Goal: Task Accomplishment & Management: Complete application form

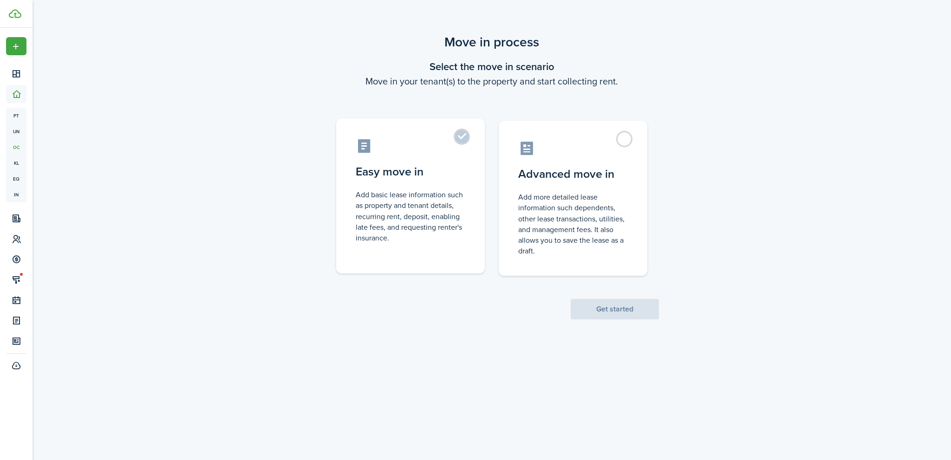
click at [459, 137] on label "Easy move in Add basic lease information such as property and tenant details, r…" at bounding box center [410, 195] width 149 height 155
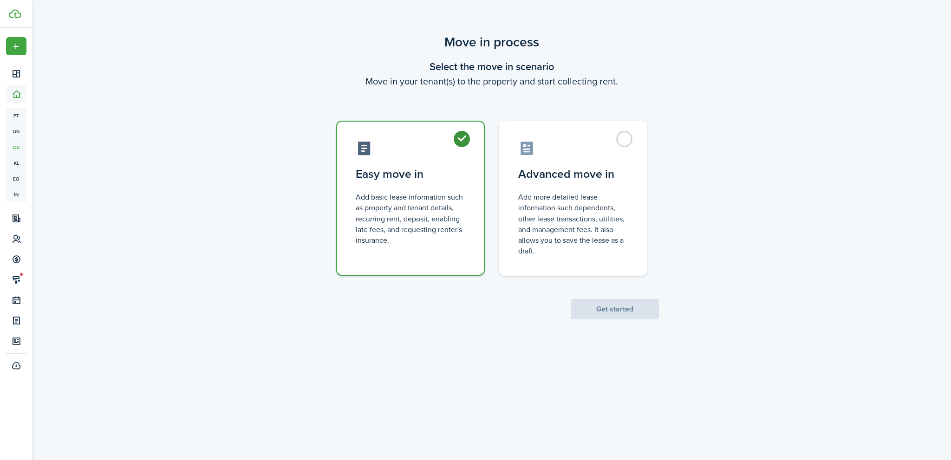
radio input "true"
click at [620, 306] on button "Get started" at bounding box center [615, 309] width 88 height 20
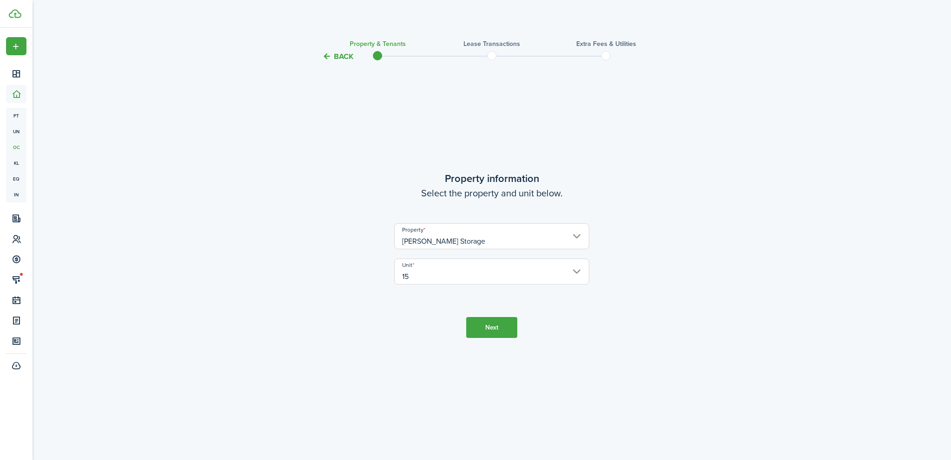
click at [500, 324] on button "Next" at bounding box center [491, 327] width 51 height 21
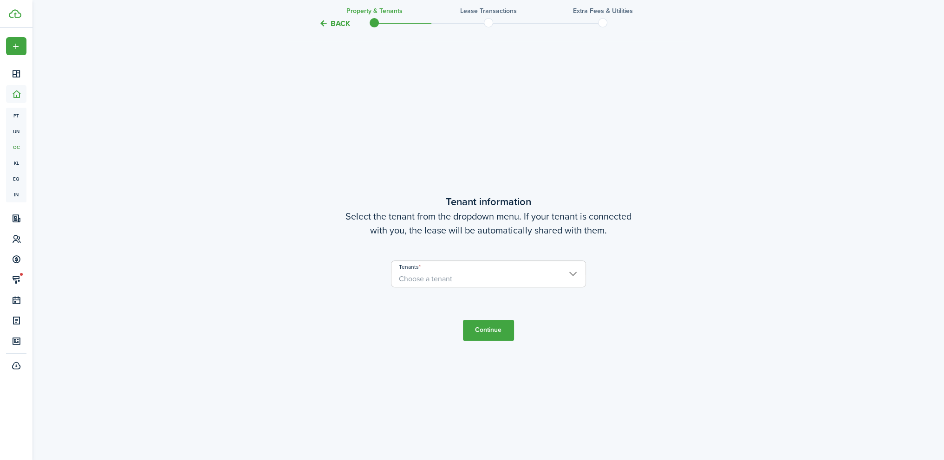
scroll to position [398, 0]
click at [441, 276] on span "Choose a tenant" at bounding box center [425, 278] width 53 height 11
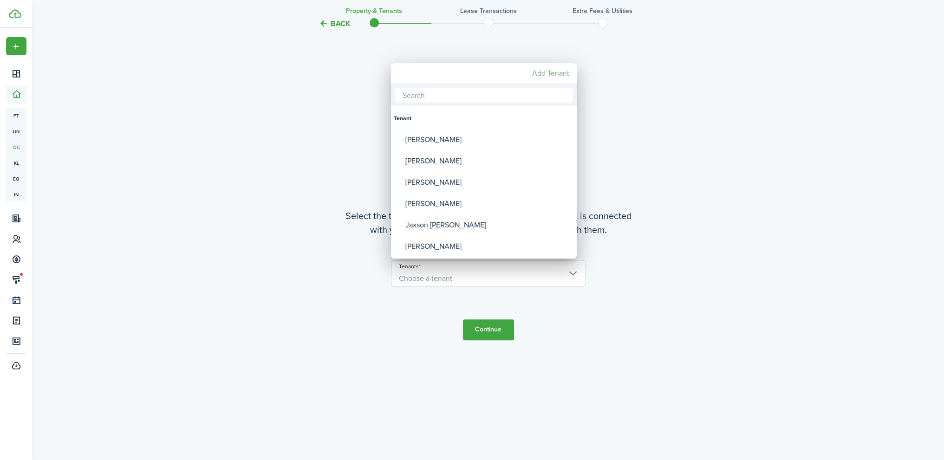
click at [544, 75] on mbsc-button "Add Tenant" at bounding box center [551, 73] width 45 height 17
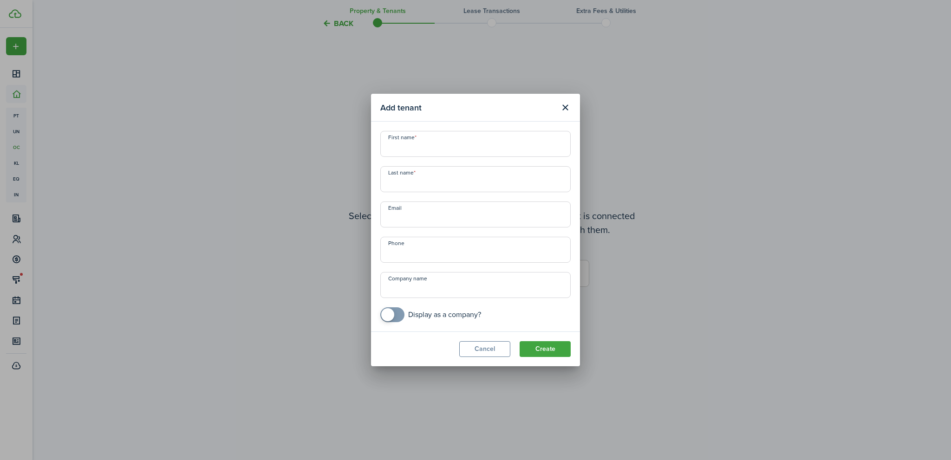
click at [415, 150] on input "First name" at bounding box center [475, 144] width 190 height 26
type input "[PERSON_NAME]"
click at [418, 218] on input "Email" at bounding box center [475, 215] width 190 height 26
click at [735, 327] on div "Add tenant First name [PERSON_NAME] Last name [PERSON_NAME] Email Phone Company…" at bounding box center [475, 230] width 951 height 460
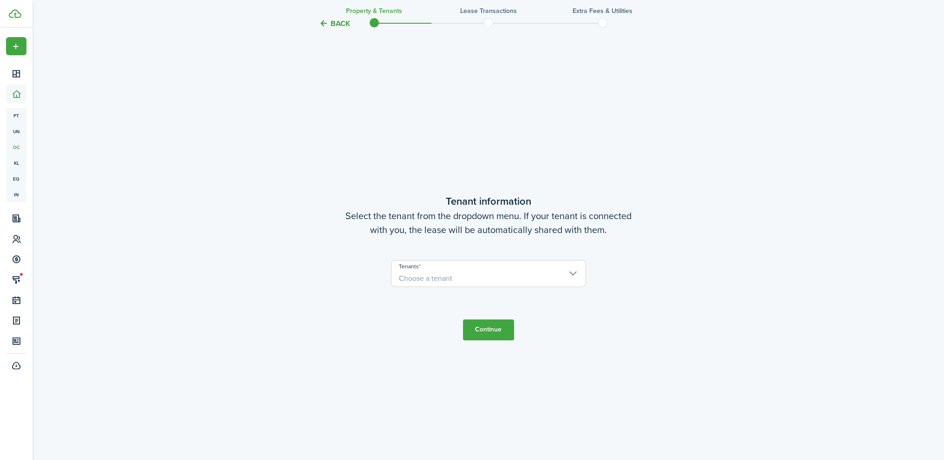
click at [574, 273] on span "Choose a tenant" at bounding box center [489, 279] width 194 height 16
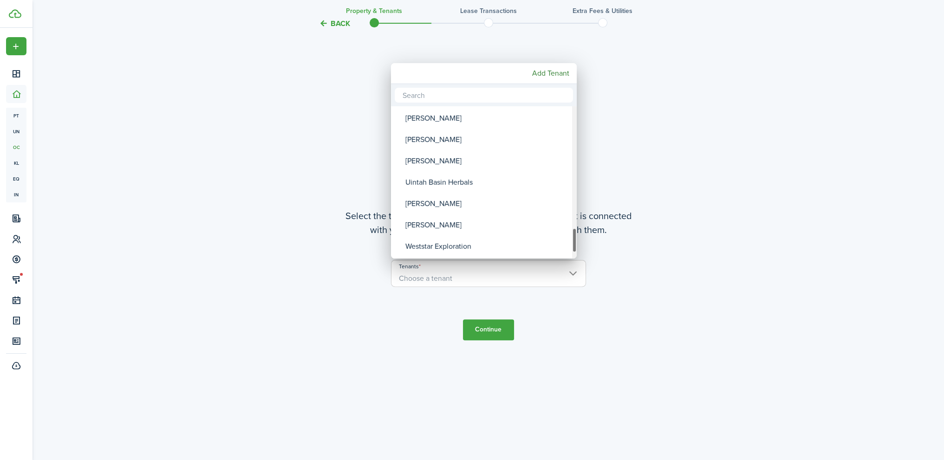
click at [574, 251] on div "Tenants" at bounding box center [574, 182] width 5 height 152
click at [557, 72] on mbsc-button "Add Tenant" at bounding box center [551, 73] width 45 height 17
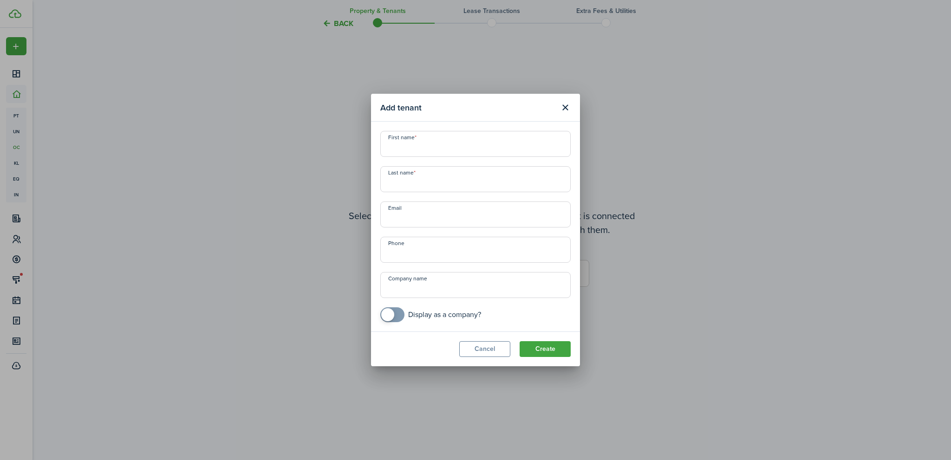
click at [400, 152] on input "First name" at bounding box center [475, 144] width 190 height 26
type input "[PERSON_NAME]"
click at [413, 251] on input "+1" at bounding box center [475, 250] width 190 height 26
type input "[PHONE_NUMBER]"
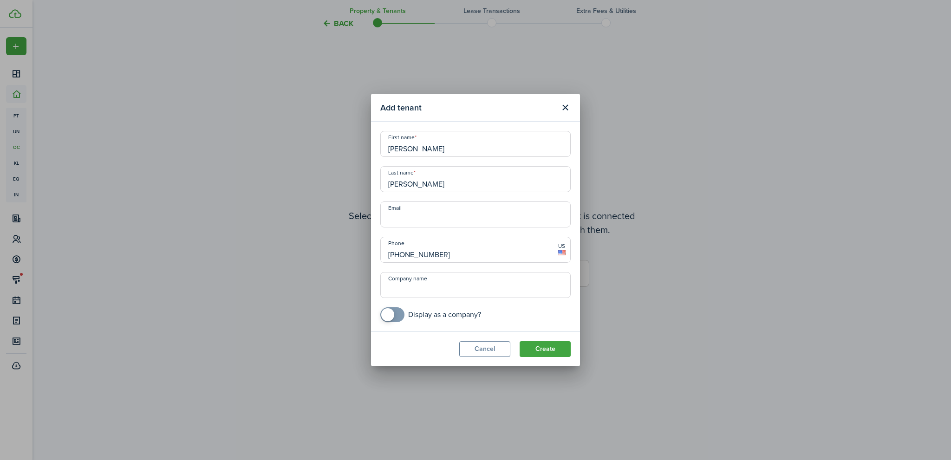
click at [413, 218] on input "Email" at bounding box center [475, 215] width 190 height 26
type input "[EMAIL_ADDRESS][DOMAIN_NAME]"
click at [542, 347] on button "Create" at bounding box center [545, 349] width 51 height 16
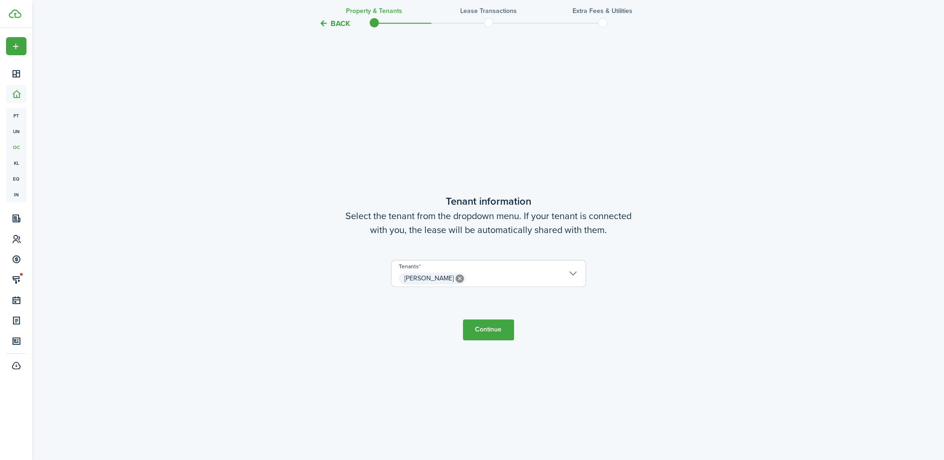
click at [486, 330] on button "Continue" at bounding box center [488, 330] width 51 height 21
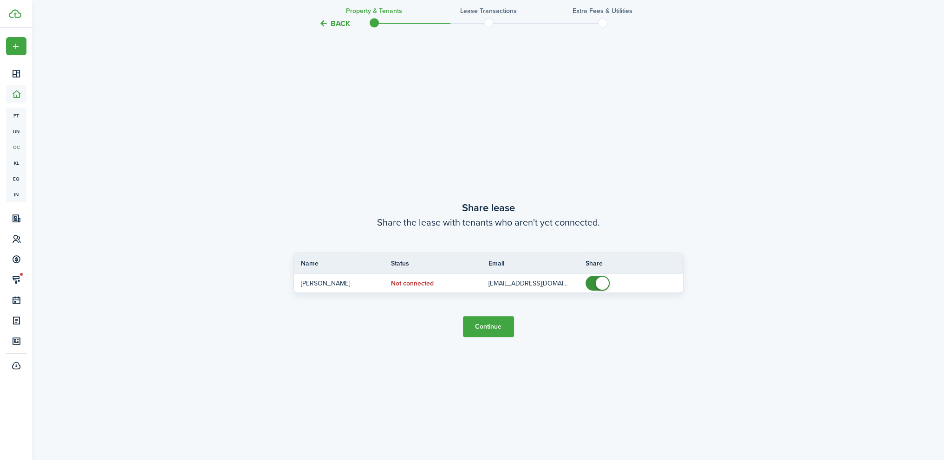
scroll to position [859, 0]
click at [488, 321] on button "Continue" at bounding box center [488, 325] width 51 height 21
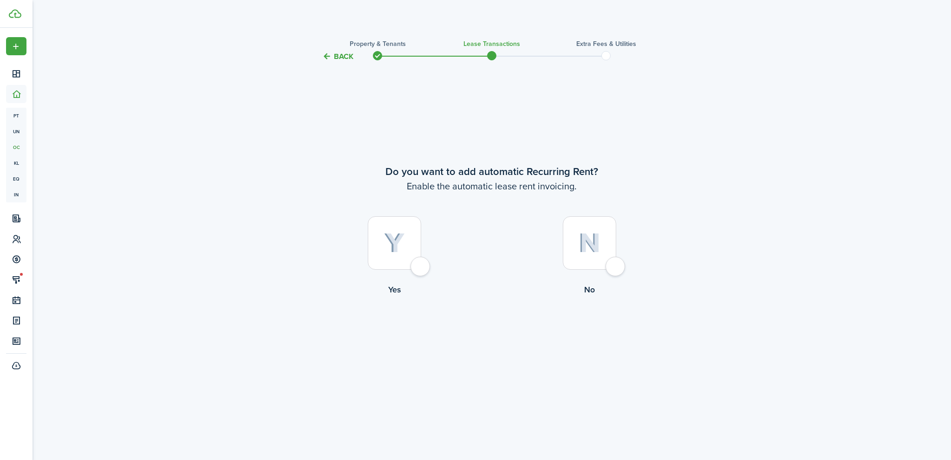
click at [393, 244] on img at bounding box center [394, 243] width 21 height 20
radio input "true"
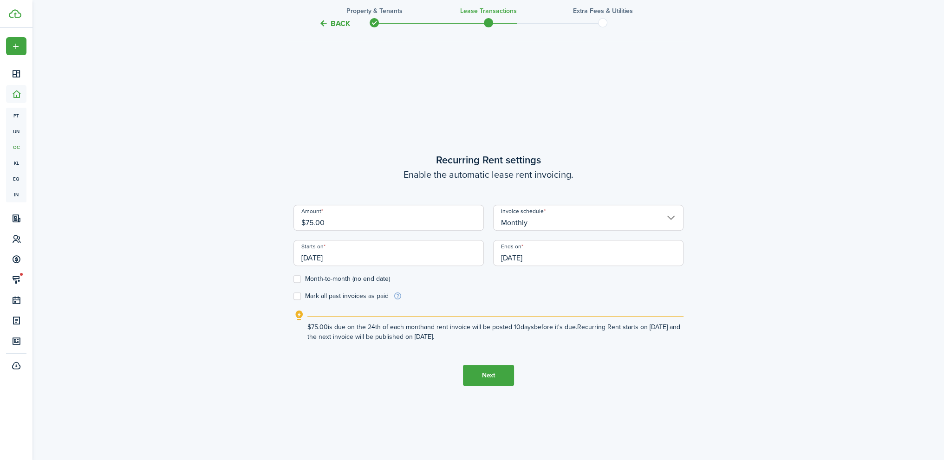
scroll to position [398, 0]
drag, startPoint x: 327, startPoint y: 219, endPoint x: 303, endPoint y: 221, distance: 23.3
click at [303, 221] on input "$75.00" at bounding box center [389, 216] width 190 height 26
click at [358, 256] on input "[DATE]" at bounding box center [389, 251] width 190 height 26
type input "$80.00"
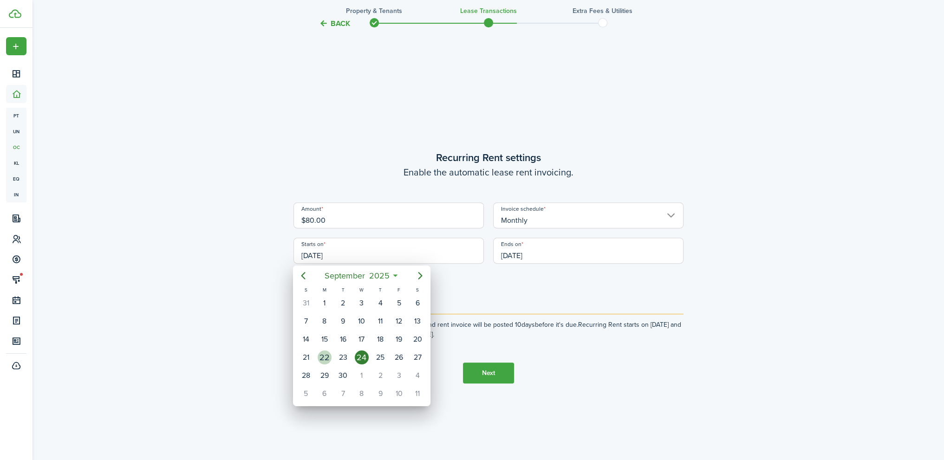
click at [325, 353] on div "22" at bounding box center [325, 358] width 14 height 14
type input "[DATE]"
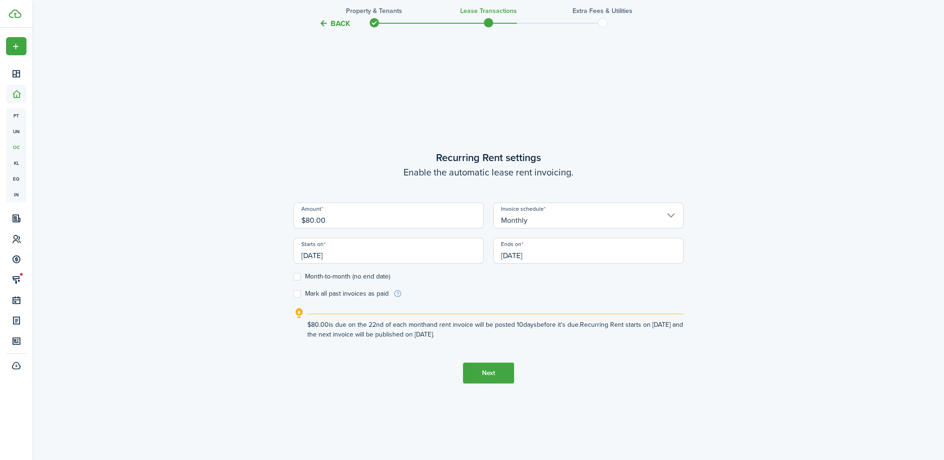
click at [297, 276] on label "Month-to-month (no end date)" at bounding box center [342, 276] width 97 height 7
click at [294, 277] on input "Month-to-month (no end date)" at bounding box center [293, 277] width 0 height 0
checkbox input "true"
click at [367, 255] on input "[DATE]" at bounding box center [389, 251] width 190 height 26
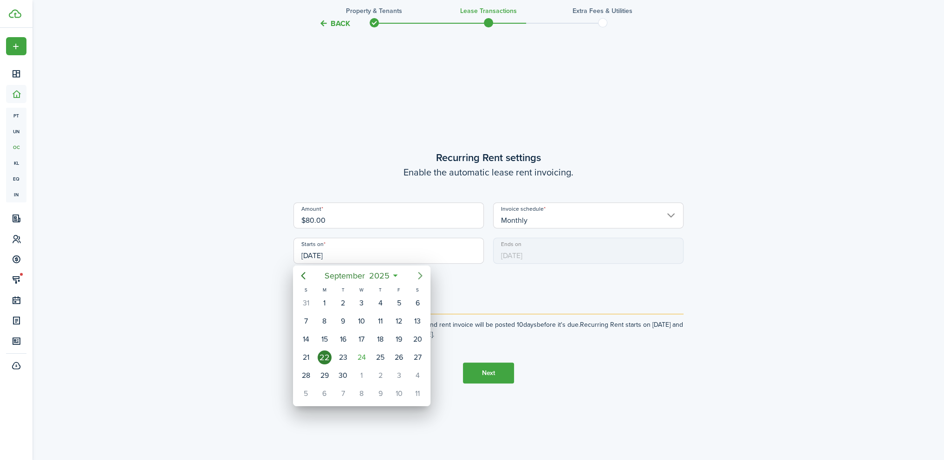
click at [420, 275] on icon "Next page" at bounding box center [420, 275] width 11 height 11
click at [362, 304] on div "1" at bounding box center [362, 303] width 14 height 14
type input "[DATE]"
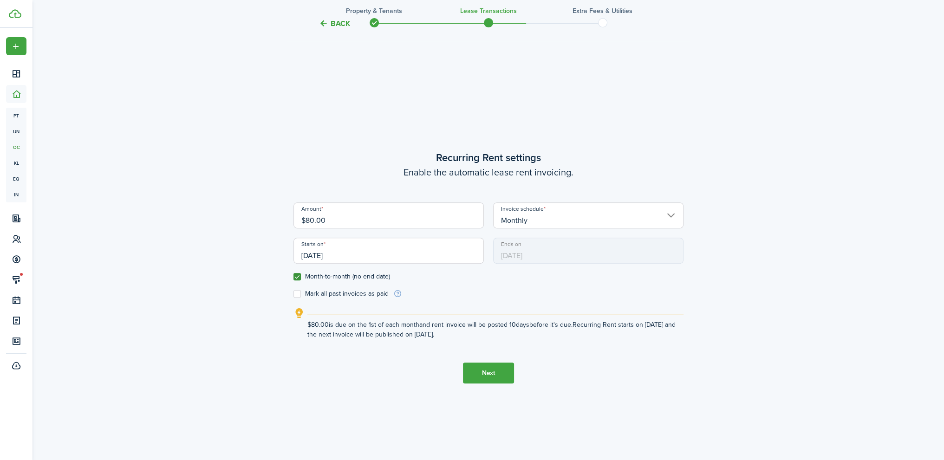
click at [492, 374] on button "Next" at bounding box center [488, 373] width 51 height 21
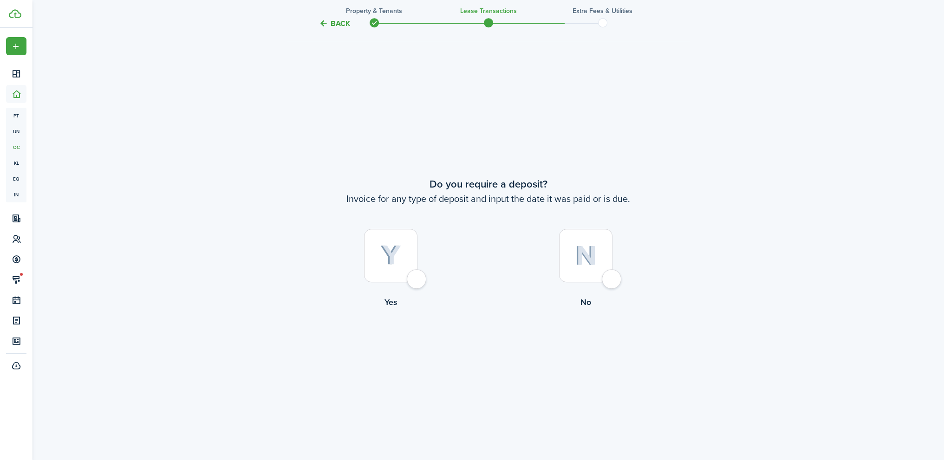
scroll to position [859, 0]
click at [397, 260] on img at bounding box center [390, 255] width 21 height 20
radio input "true"
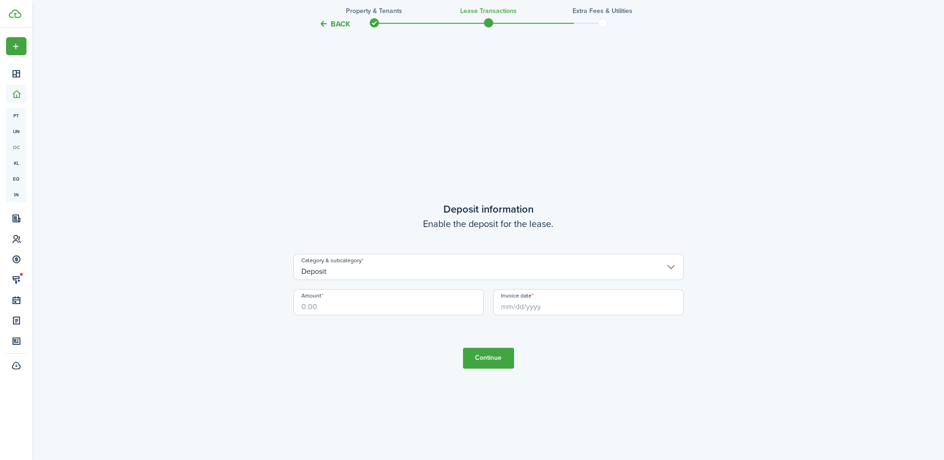
scroll to position [1319, 0]
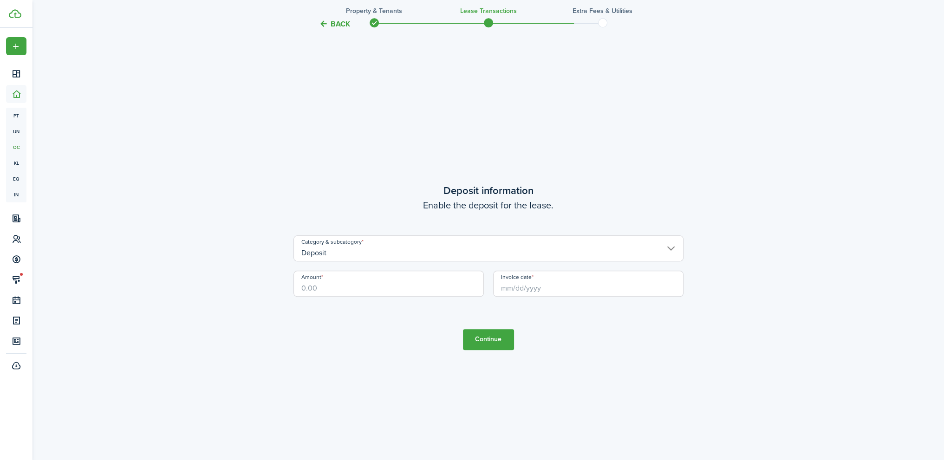
click at [337, 286] on input "Amount" at bounding box center [389, 284] width 190 height 26
click at [540, 289] on input "Invoice date" at bounding box center [588, 284] width 190 height 26
type input "$25.00"
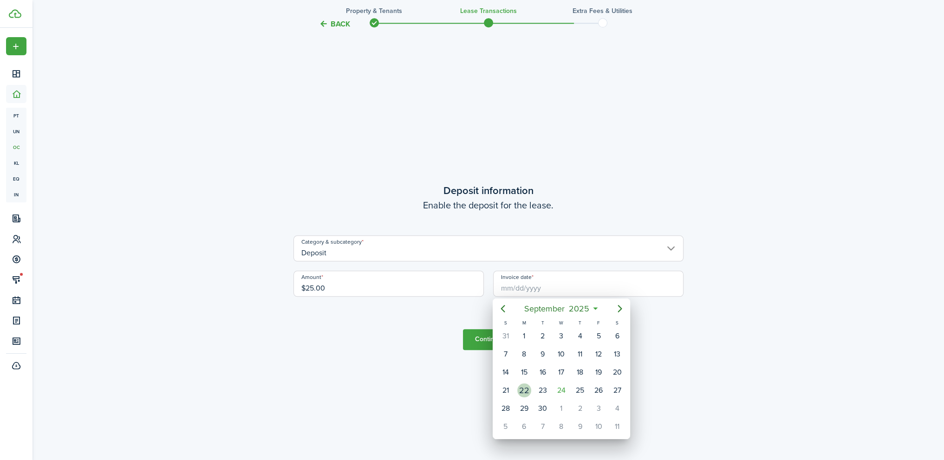
click at [526, 387] on div "22" at bounding box center [525, 391] width 14 height 14
type input "[DATE]"
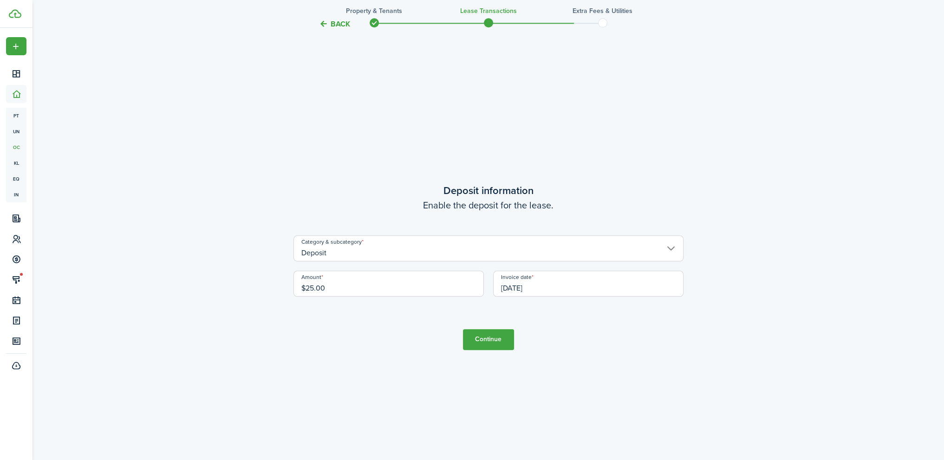
click at [494, 340] on button "Continue" at bounding box center [488, 339] width 51 height 21
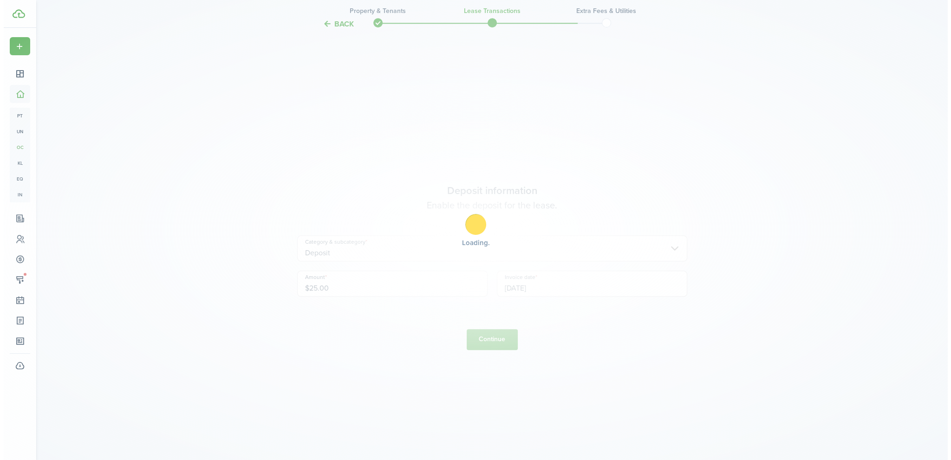
scroll to position [0, 0]
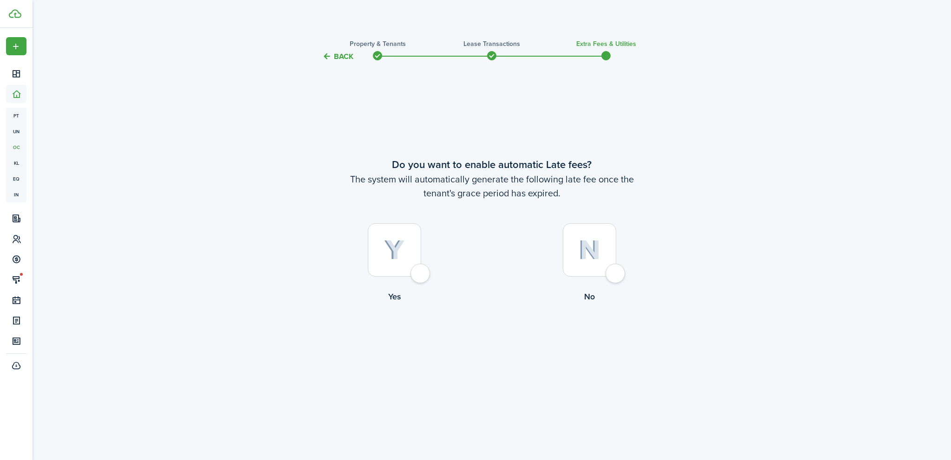
click at [590, 256] on img at bounding box center [590, 250] width 22 height 20
radio input "true"
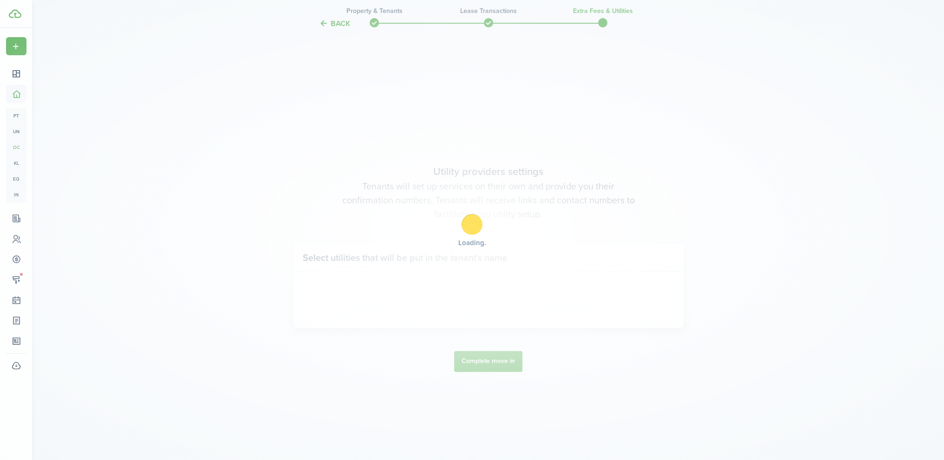
scroll to position [398, 0]
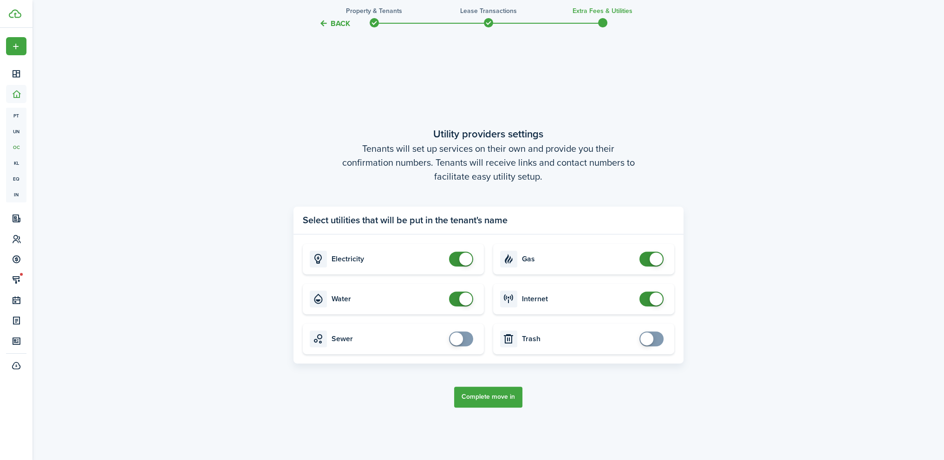
checkbox input "false"
click at [461, 258] on span at bounding box center [465, 259] width 13 height 13
checkbox input "false"
click at [459, 299] on span at bounding box center [461, 299] width 9 height 15
checkbox input "false"
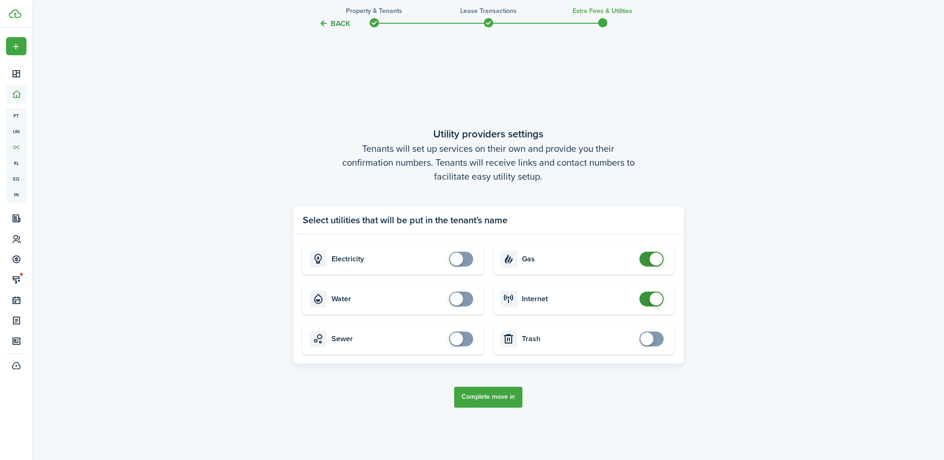
click at [652, 258] on span at bounding box center [656, 259] width 13 height 13
checkbox input "false"
click at [650, 295] on span at bounding box center [656, 299] width 13 height 13
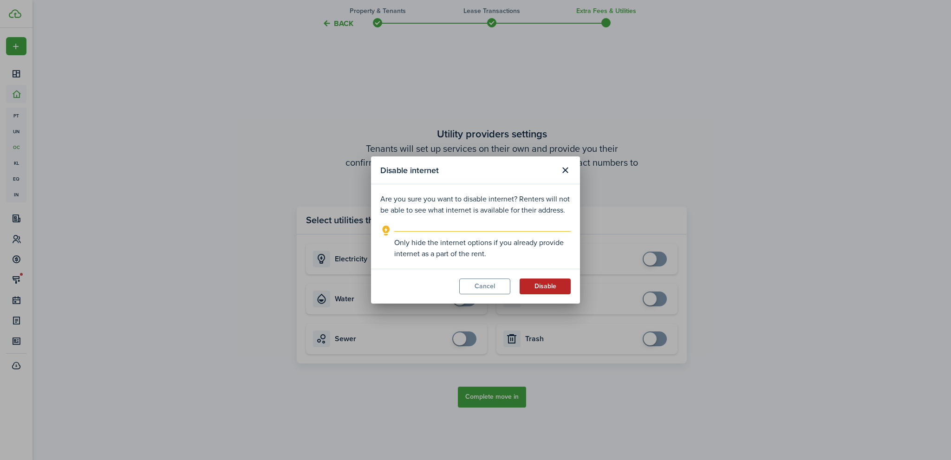
click at [540, 283] on button "Disable" at bounding box center [545, 287] width 51 height 16
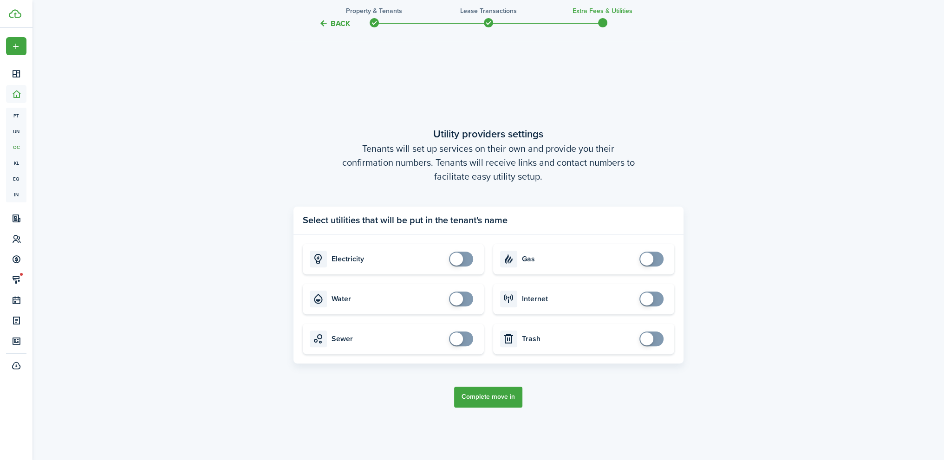
click at [492, 395] on button "Complete move in" at bounding box center [488, 397] width 68 height 21
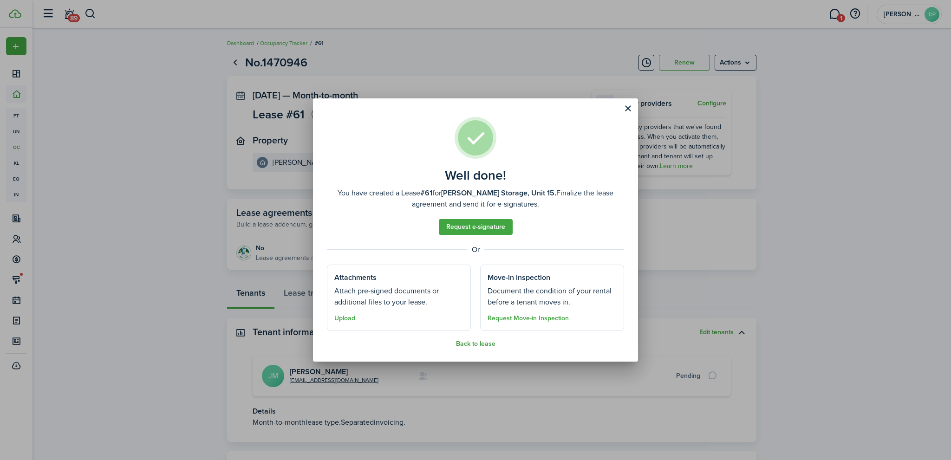
click at [483, 343] on button "Back to lease" at bounding box center [475, 344] width 39 height 7
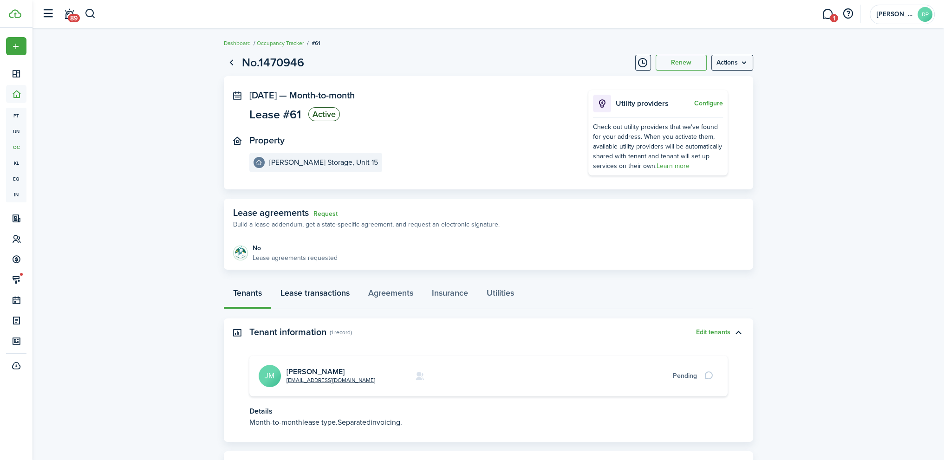
click at [325, 293] on link "Lease transactions" at bounding box center [315, 296] width 88 height 28
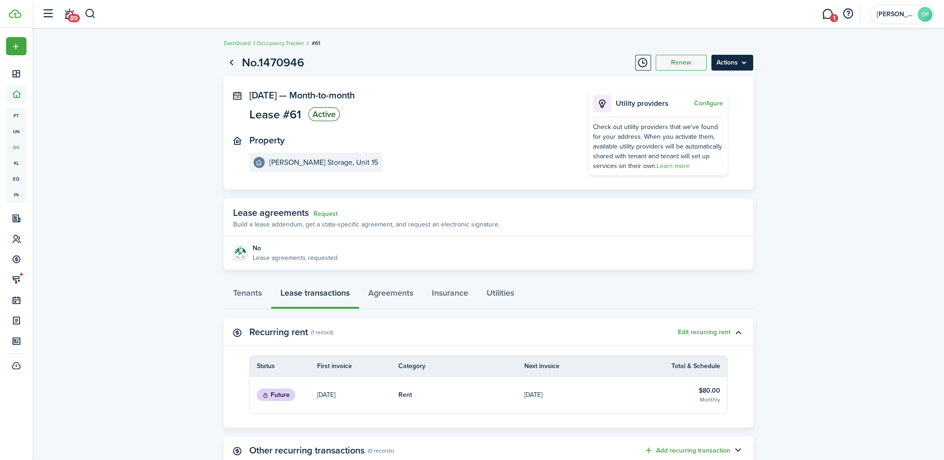
click at [747, 63] on menu-btn "Actions" at bounding box center [733, 63] width 42 height 16
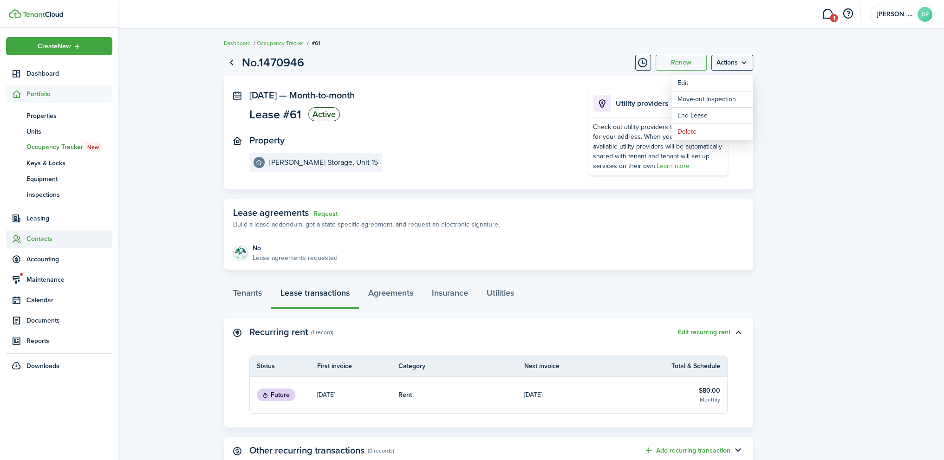
click at [47, 242] on span "Contacts" at bounding box center [69, 239] width 86 height 10
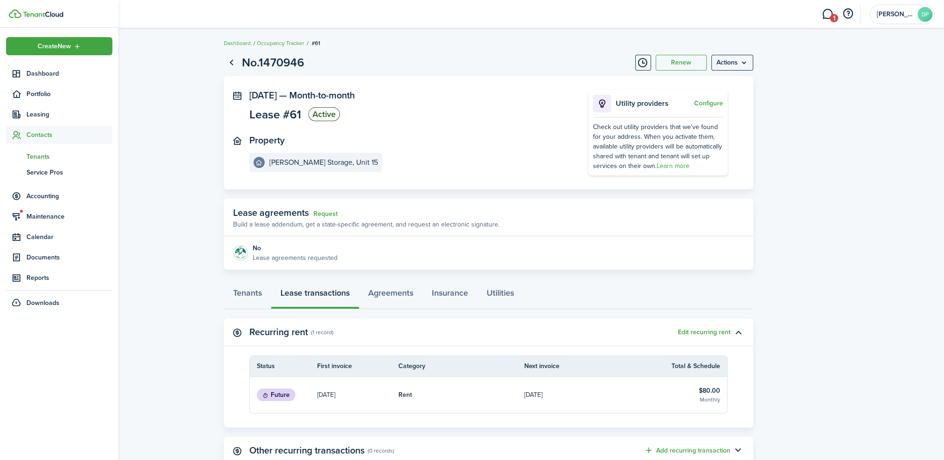
click at [43, 157] on span "Tenants" at bounding box center [69, 157] width 86 height 10
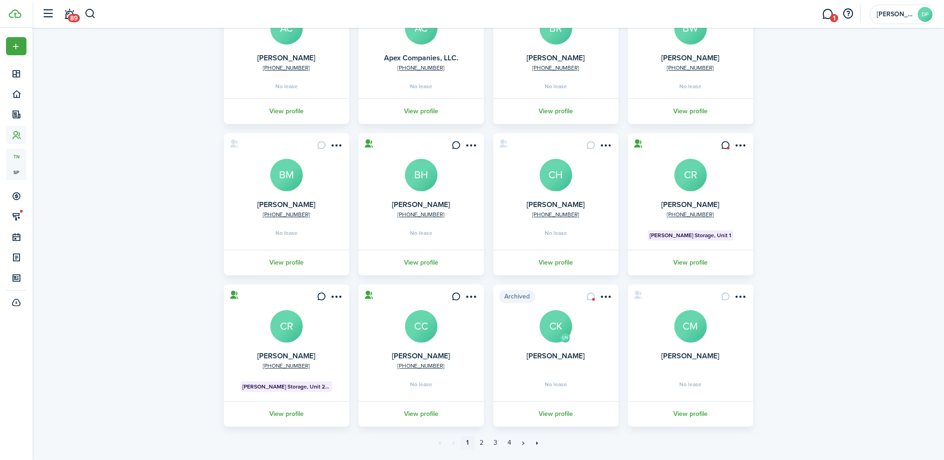
scroll to position [142, 0]
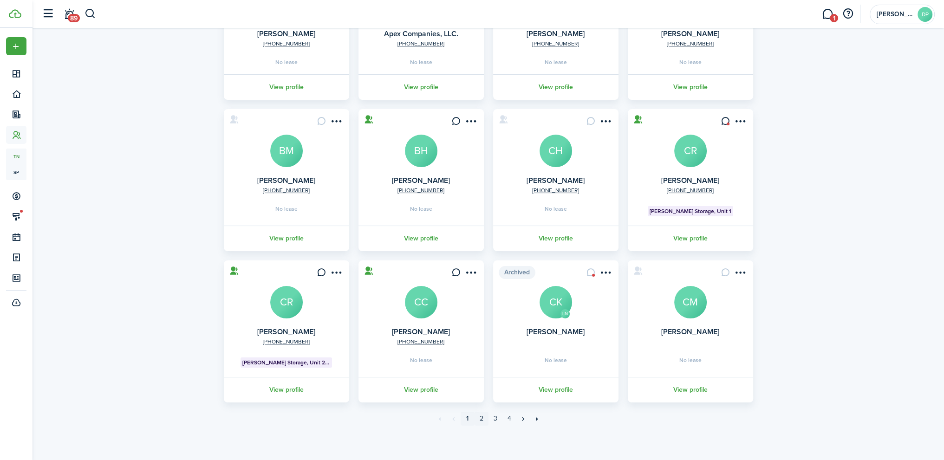
click at [481, 420] on link "2" at bounding box center [482, 419] width 14 height 14
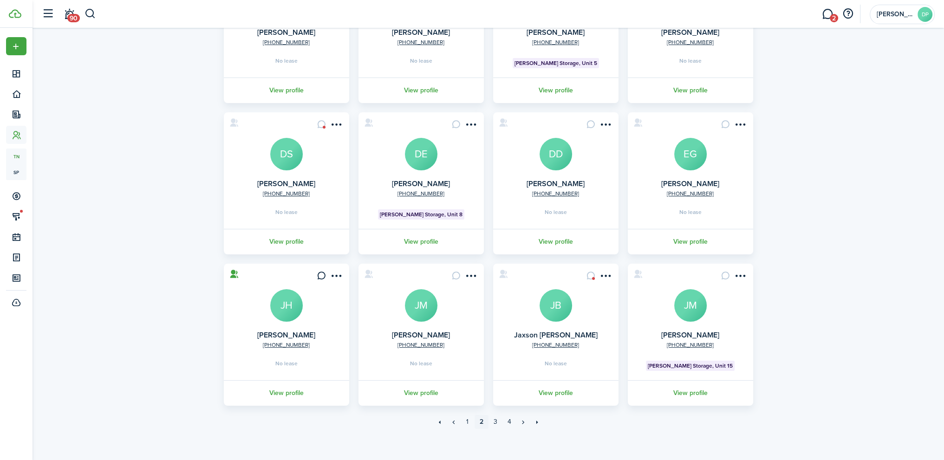
scroll to position [147, 0]
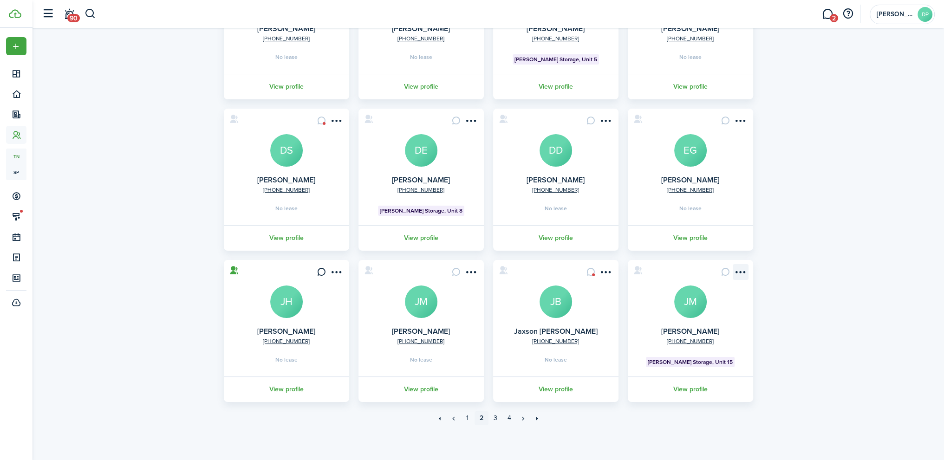
click at [746, 268] on menu-btn-icon "Open menu" at bounding box center [741, 272] width 16 height 16
click at [697, 340] on link "Add invoice" at bounding box center [706, 342] width 81 height 16
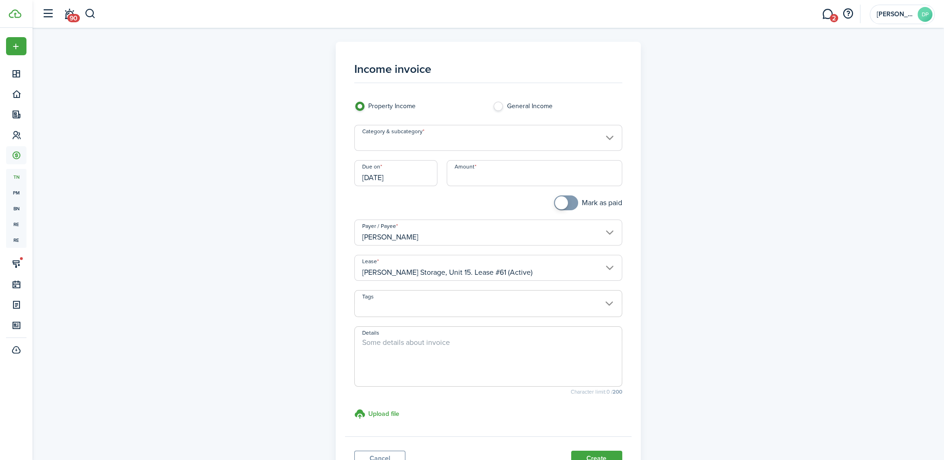
click at [471, 175] on input "Amount" at bounding box center [535, 173] width 176 height 26
type input "$30.00"
click at [409, 178] on input "[DATE]" at bounding box center [395, 173] width 83 height 26
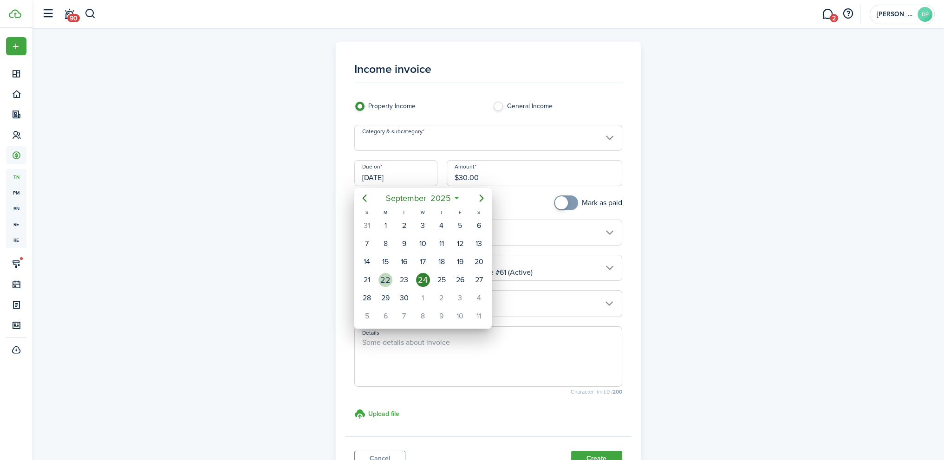
click at [387, 275] on div "22" at bounding box center [386, 280] width 14 height 14
type input "[DATE]"
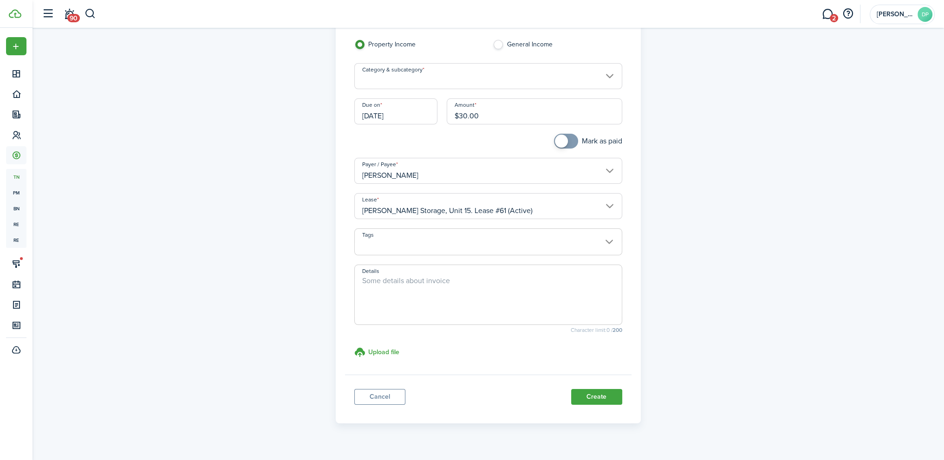
scroll to position [78, 0]
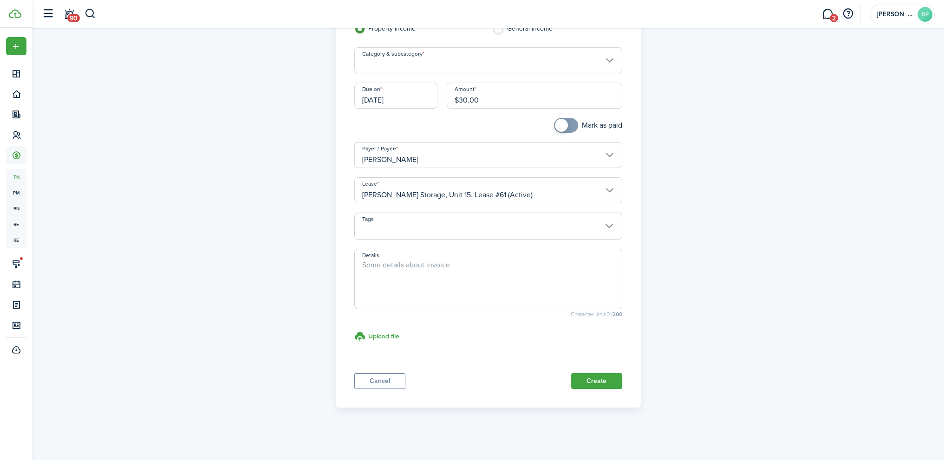
click at [610, 61] on input "Category & subcategory" at bounding box center [488, 60] width 268 height 26
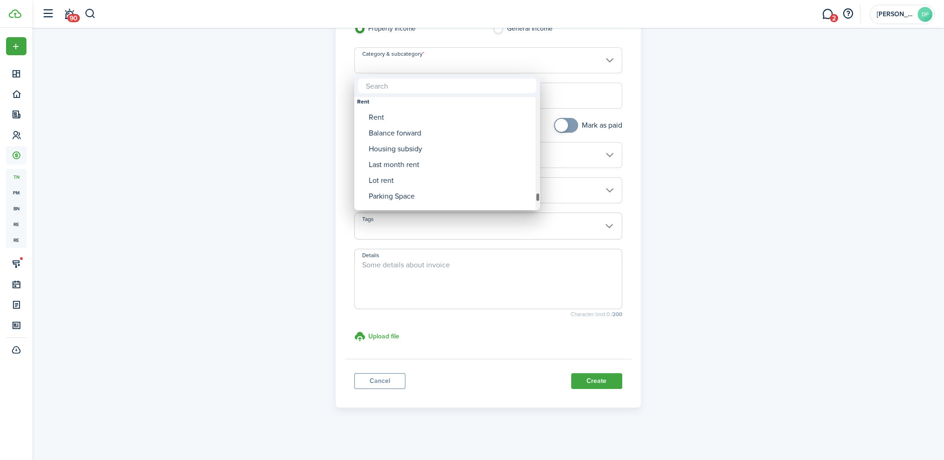
drag, startPoint x: 537, startPoint y: 118, endPoint x: 539, endPoint y: 198, distance: 80.4
click at [539, 198] on div "Category & subcategory" at bounding box center [538, 197] width 5 height 9
click at [374, 121] on div "Rent" at bounding box center [451, 122] width 164 height 16
type input "Rent"
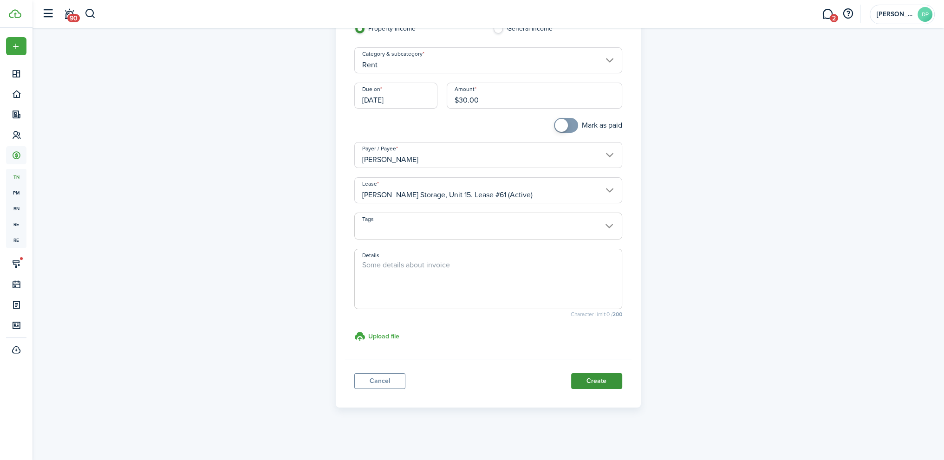
click at [600, 377] on button "Create" at bounding box center [596, 382] width 51 height 16
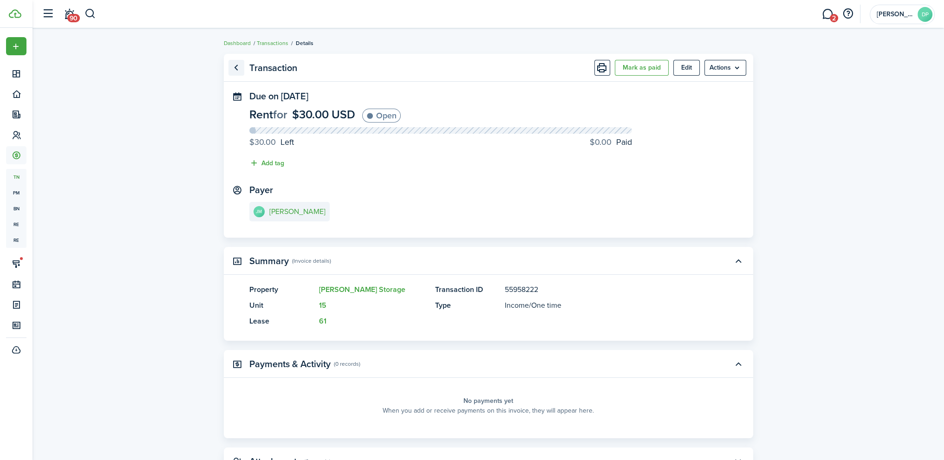
click at [237, 68] on link "Go back" at bounding box center [237, 68] width 16 height 16
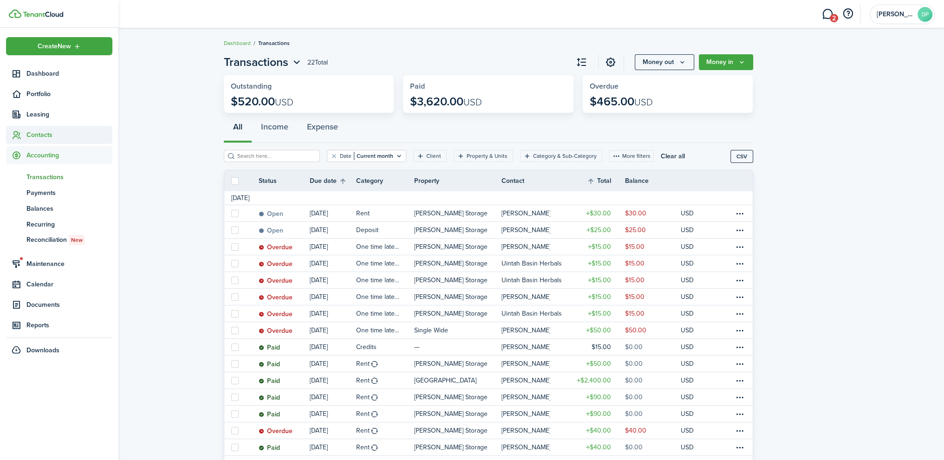
click at [46, 134] on span "Contacts" at bounding box center [69, 135] width 86 height 10
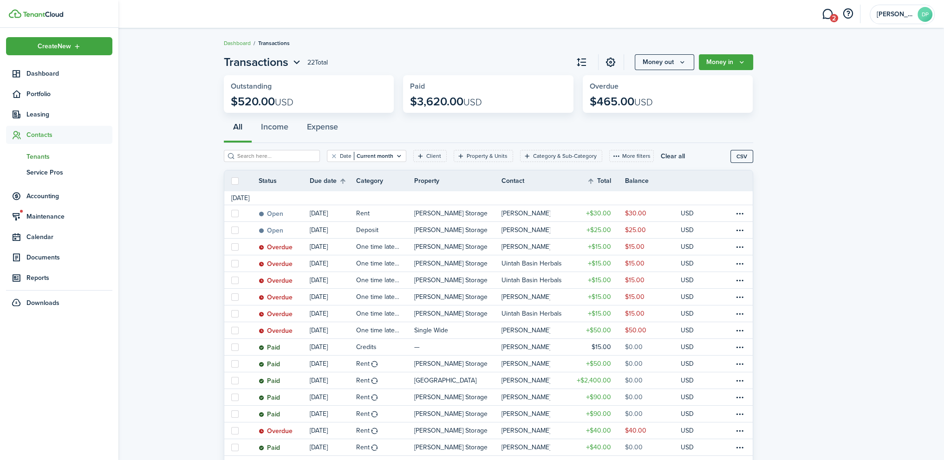
click at [40, 157] on span "Tenants" at bounding box center [69, 157] width 86 height 10
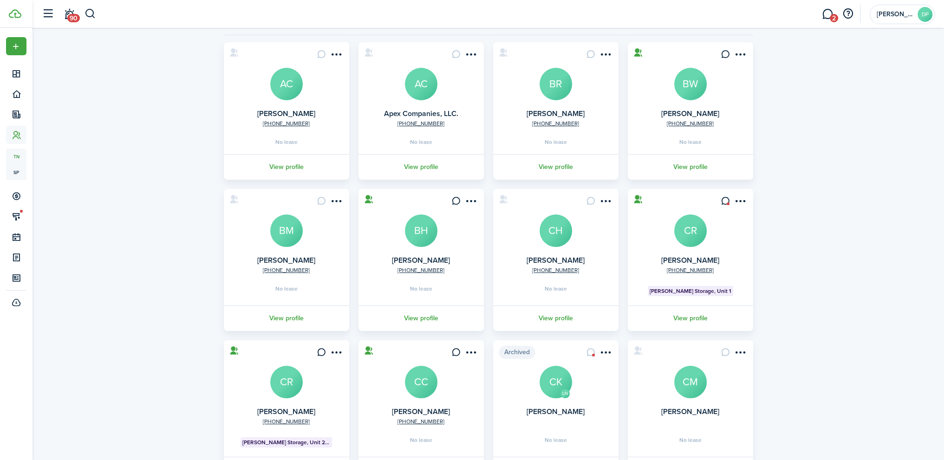
scroll to position [142, 0]
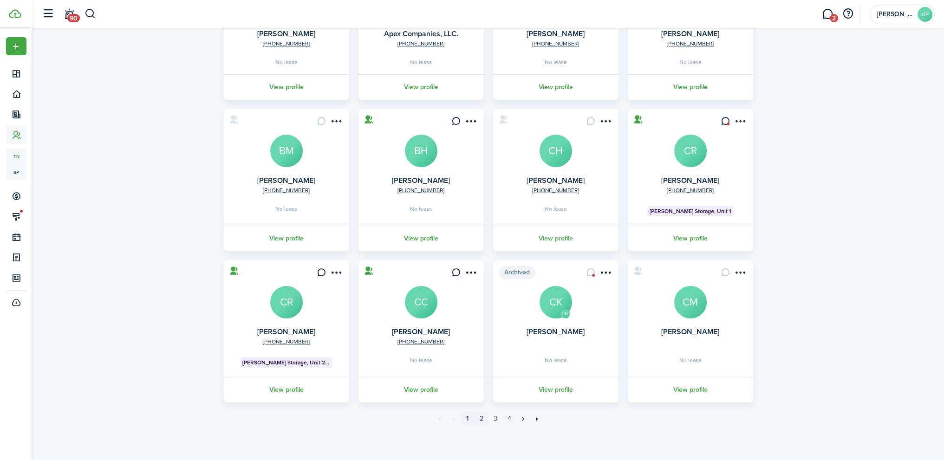
click at [483, 420] on link "2" at bounding box center [482, 419] width 14 height 14
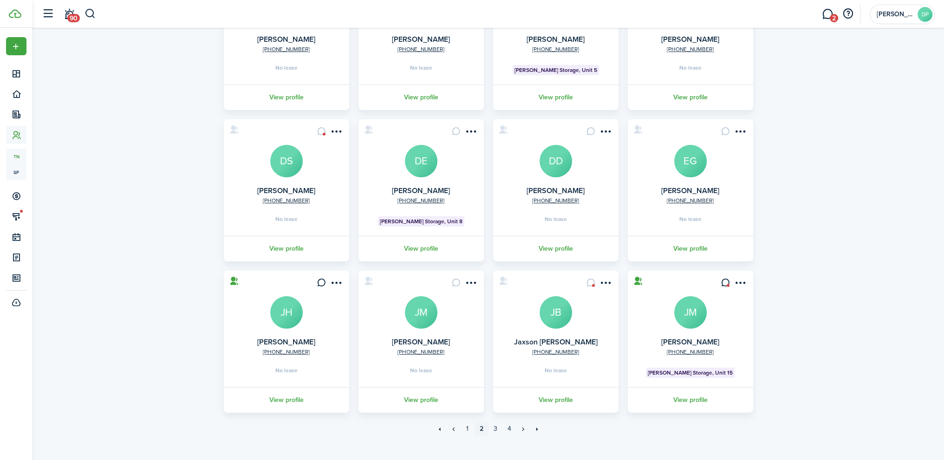
scroll to position [147, 0]
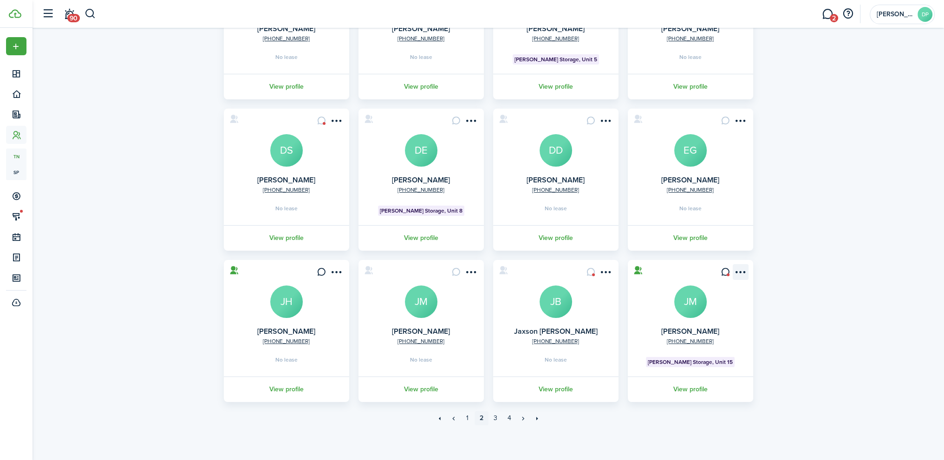
click at [742, 271] on menu-btn-icon "Open menu" at bounding box center [741, 272] width 16 height 16
click at [827, 289] on div "Tenants Sort by A-Z 45 Total Import Add tenant Tenant type Property & Units Lea…" at bounding box center [489, 170] width 912 height 537
click at [688, 390] on link "View profile" at bounding box center [691, 390] width 128 height 26
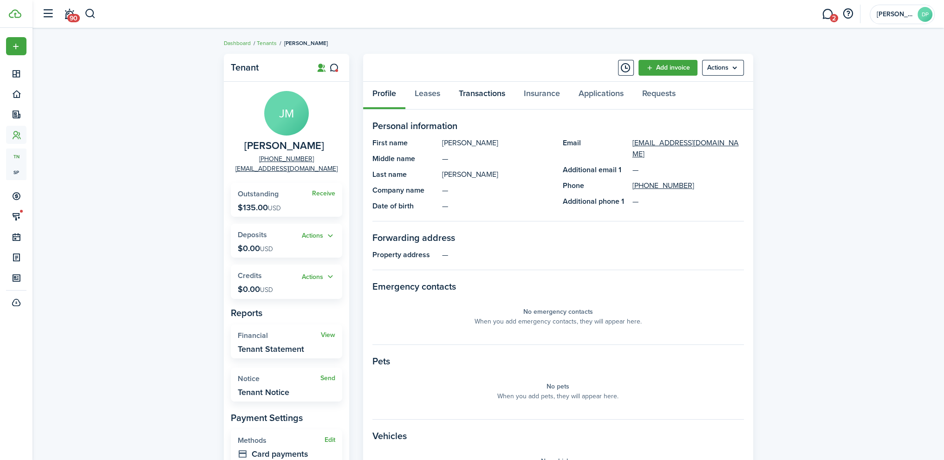
click at [480, 92] on link "Transactions" at bounding box center [482, 96] width 65 height 28
